Goal: Navigation & Orientation: Find specific page/section

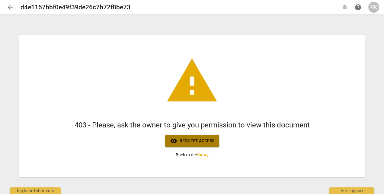
click at [188, 141] on span "visibility Request access" at bounding box center [192, 141] width 44 height 7
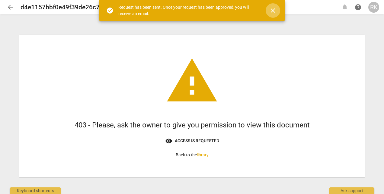
click at [273, 11] on span "close" at bounding box center [272, 10] width 7 height 7
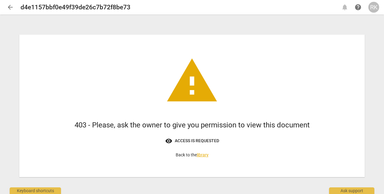
scroll to position [2, 0]
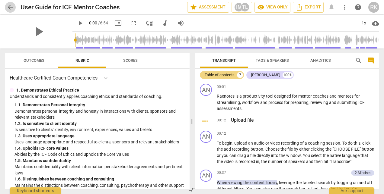
click at [12, 6] on span "arrow_back" at bounding box center [10, 7] width 7 height 7
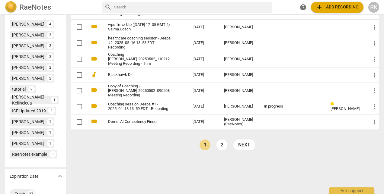
scroll to position [261, 0]
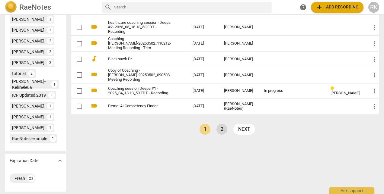
click at [227, 135] on link "2" at bounding box center [221, 129] width 11 height 11
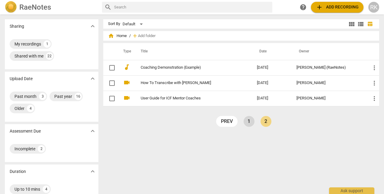
click at [247, 120] on link "1" at bounding box center [248, 121] width 11 height 11
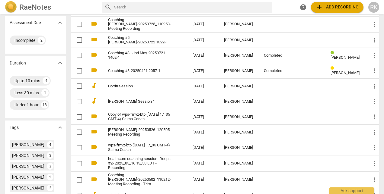
scroll to position [114, 0]
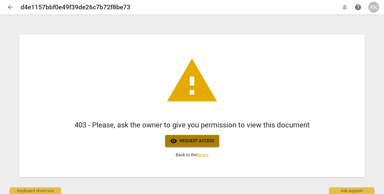
click at [185, 142] on span "visibility Request access" at bounding box center [192, 141] width 44 height 7
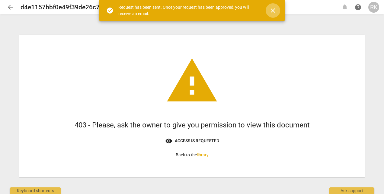
click at [274, 9] on span "close" at bounding box center [272, 10] width 7 height 7
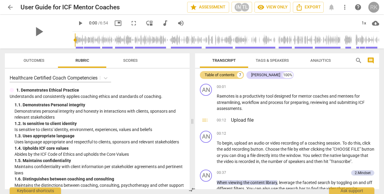
click at [374, 7] on div "RK" at bounding box center [373, 7] width 11 height 11
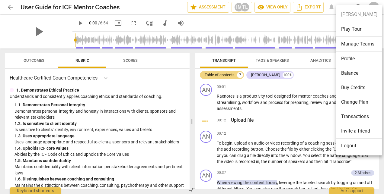
click at [284, 19] on div at bounding box center [192, 97] width 384 height 194
